Goal: Transaction & Acquisition: Book appointment/travel/reservation

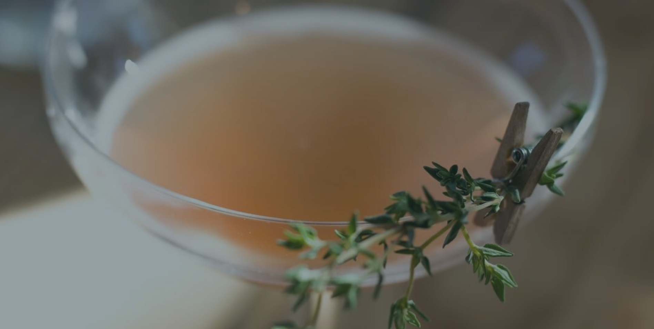
scroll to position [14, 0]
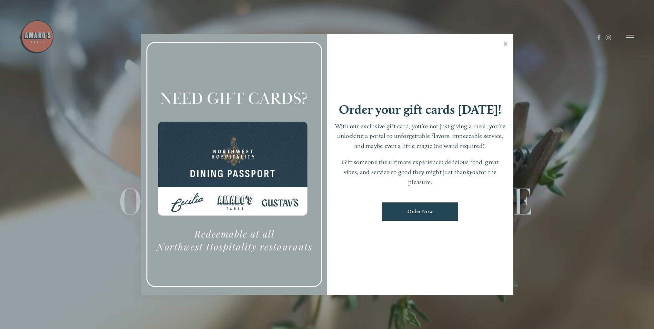
click at [502, 42] on link "Close" at bounding box center [505, 44] width 13 height 19
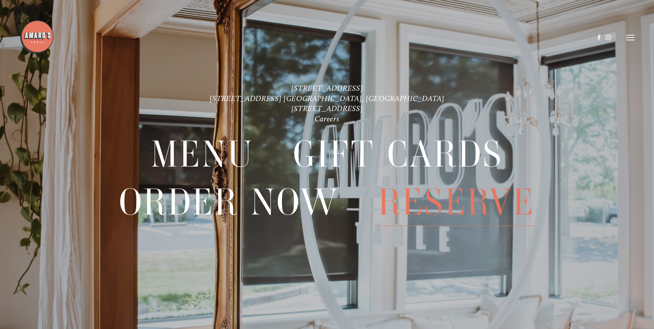
click at [425, 205] on span "Reserve" at bounding box center [456, 201] width 157 height 47
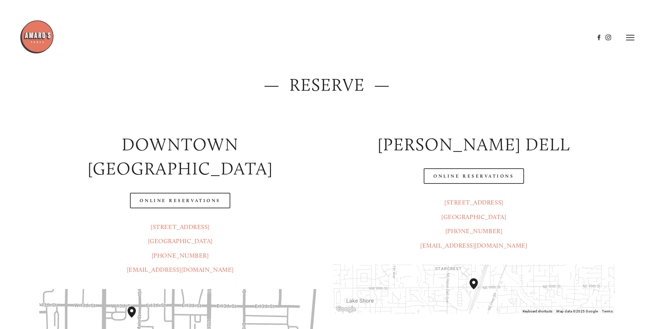
scroll to position [34, 0]
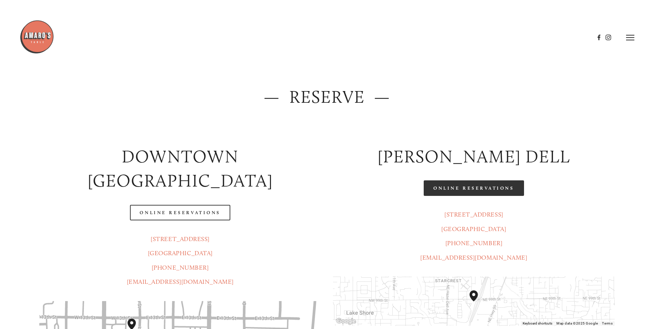
click at [473, 184] on link "Online Reservations" at bounding box center [474, 188] width 100 height 16
